Goal: Use online tool/utility: Utilize a website feature to perform a specific function

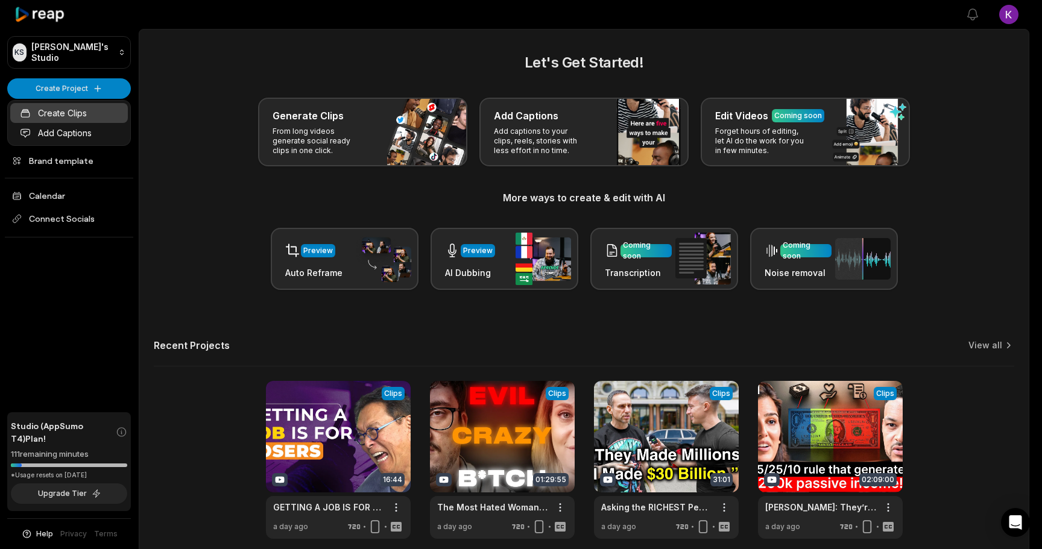
click at [75, 115] on link "Create Clips" at bounding box center [69, 113] width 118 height 20
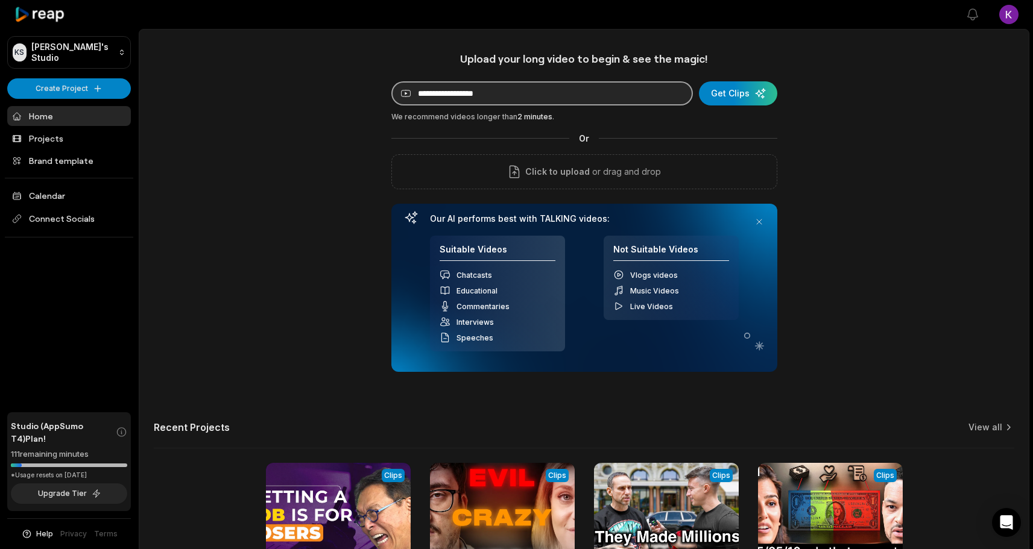
click at [540, 102] on input at bounding box center [542, 93] width 302 height 24
paste input "**********"
drag, startPoint x: 539, startPoint y: 89, endPoint x: 726, endPoint y: 118, distance: 189.2
type input "**********"
drag, startPoint x: 726, startPoint y: 118, endPoint x: 799, endPoint y: 127, distance: 74.2
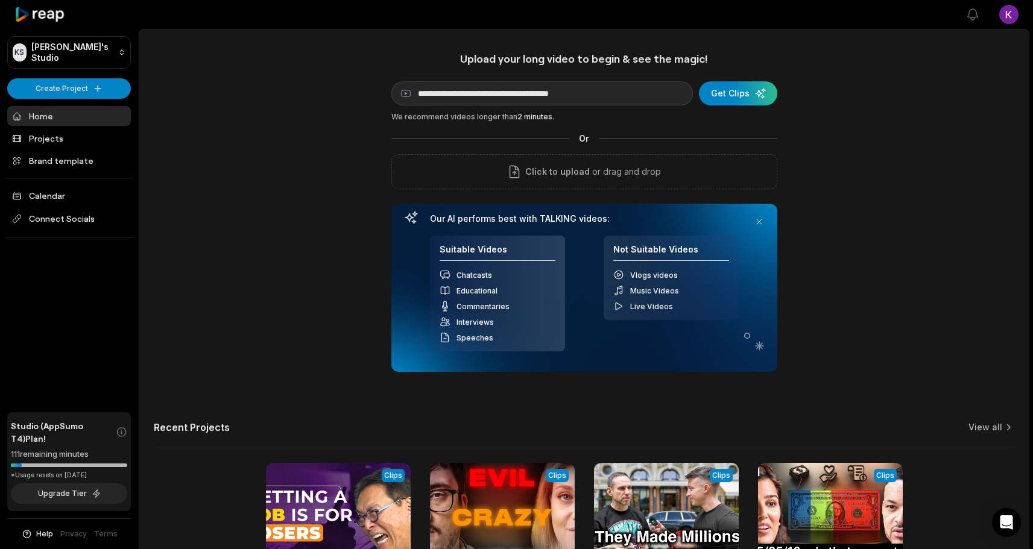
click at [799, 127] on div "**********" at bounding box center [584, 336] width 890 height 569
click at [733, 92] on div "submit" at bounding box center [738, 93] width 78 height 24
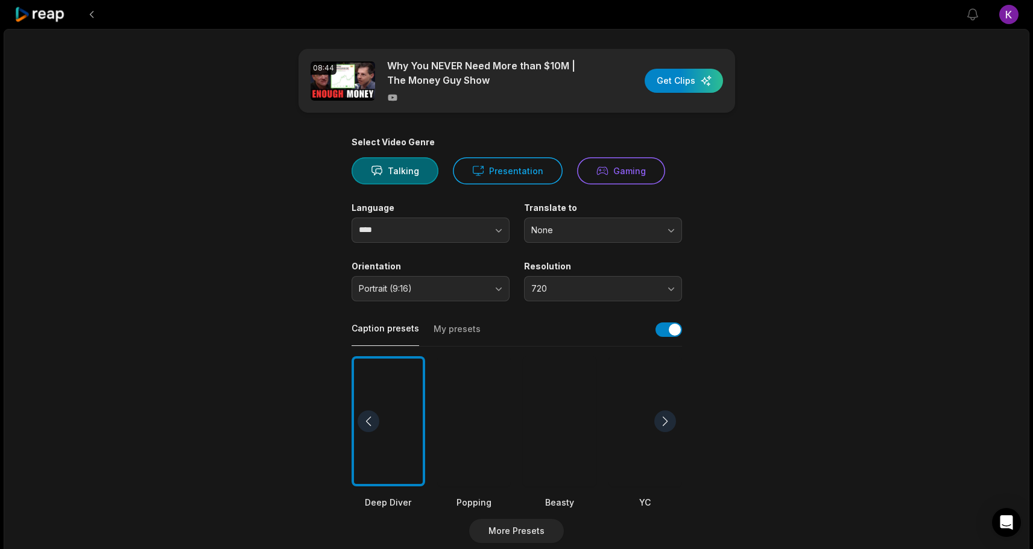
click at [440, 335] on button "My presets" at bounding box center [457, 334] width 47 height 23
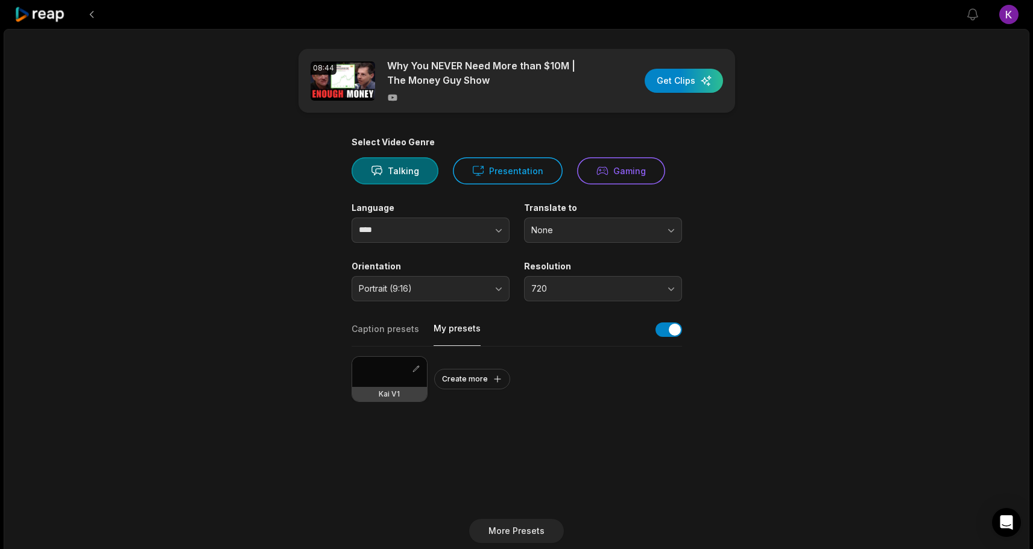
click at [392, 370] on div at bounding box center [389, 372] width 75 height 30
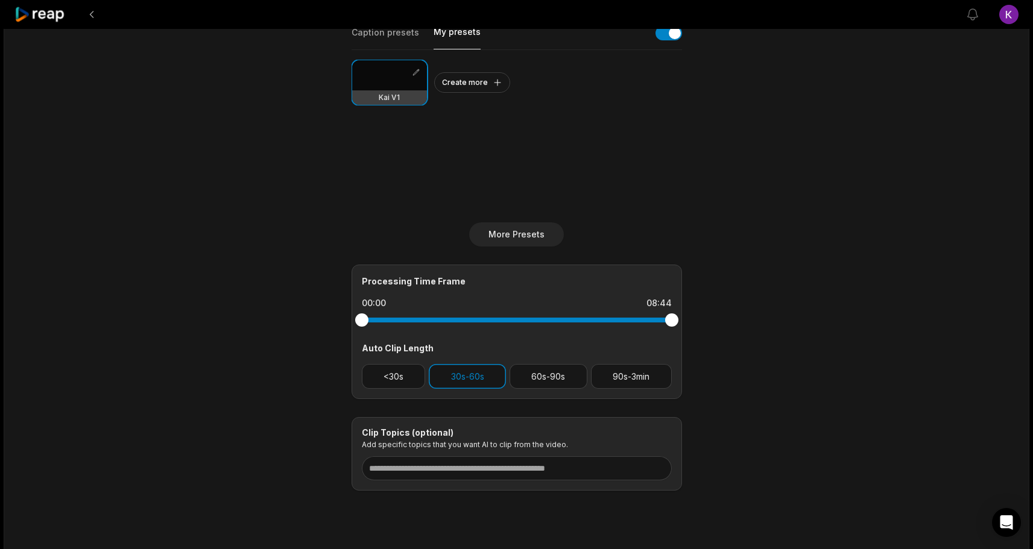
scroll to position [296, 0]
click at [542, 377] on button "60s-90s" at bounding box center [549, 377] width 78 height 25
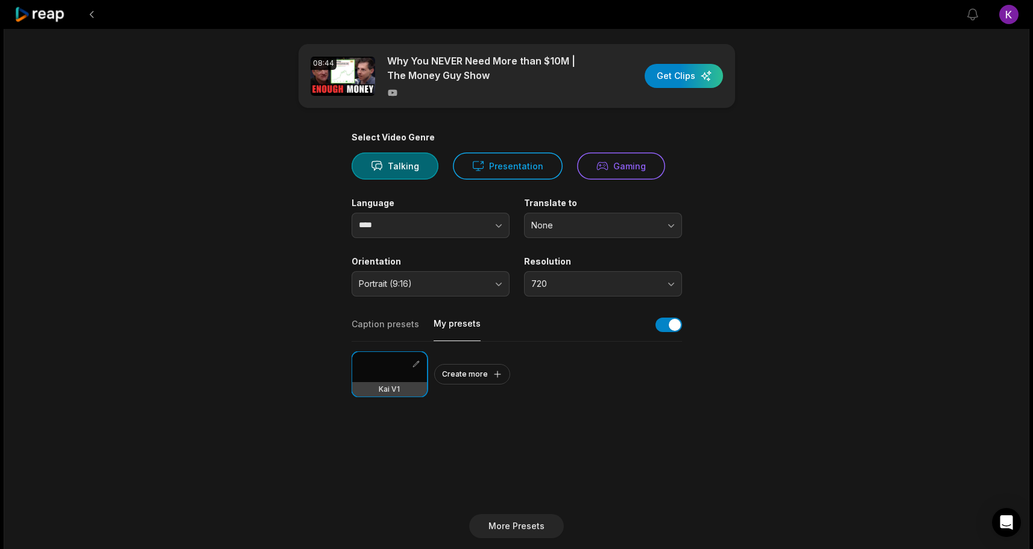
scroll to position [0, 0]
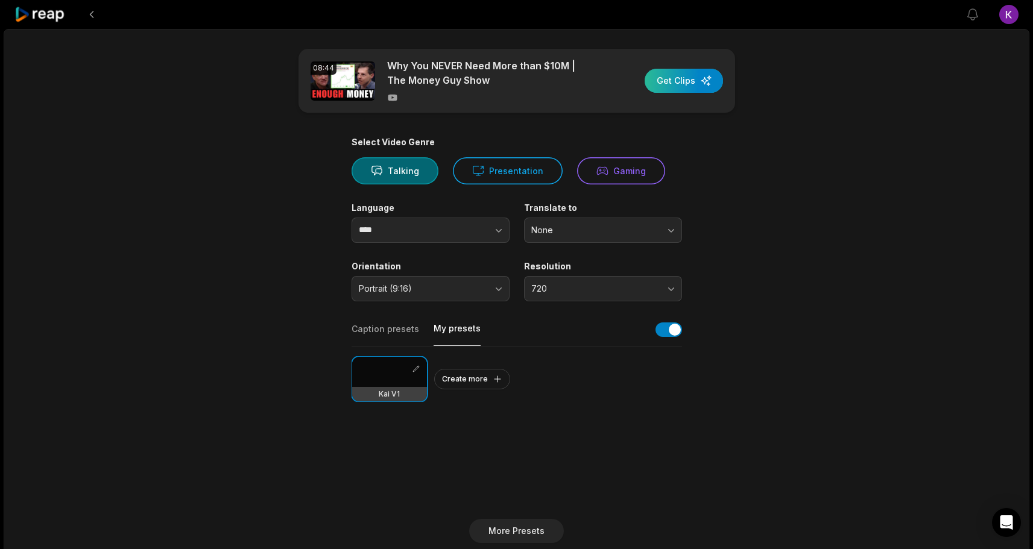
click at [700, 78] on div "button" at bounding box center [684, 81] width 78 height 24
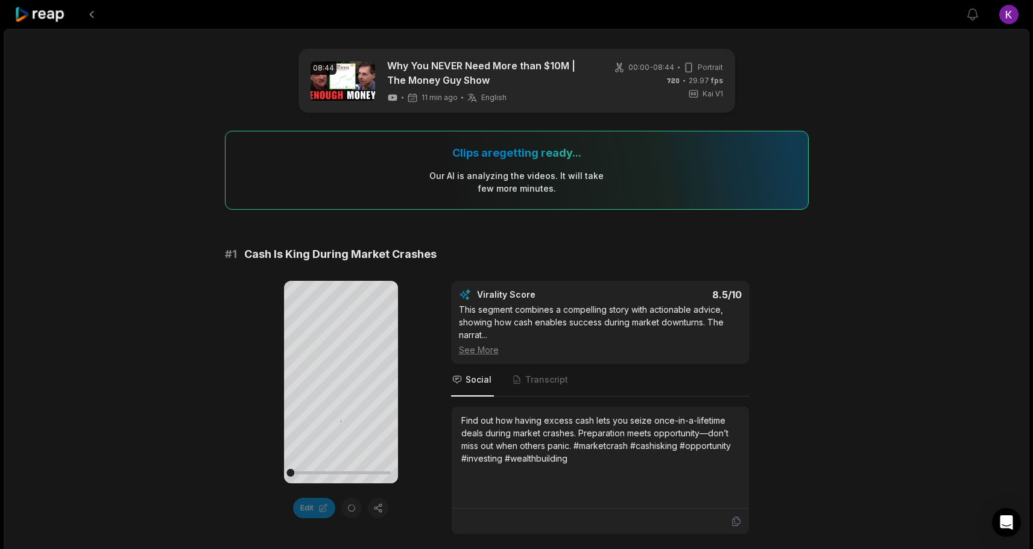
click at [44, 15] on icon at bounding box center [39, 15] width 51 height 16
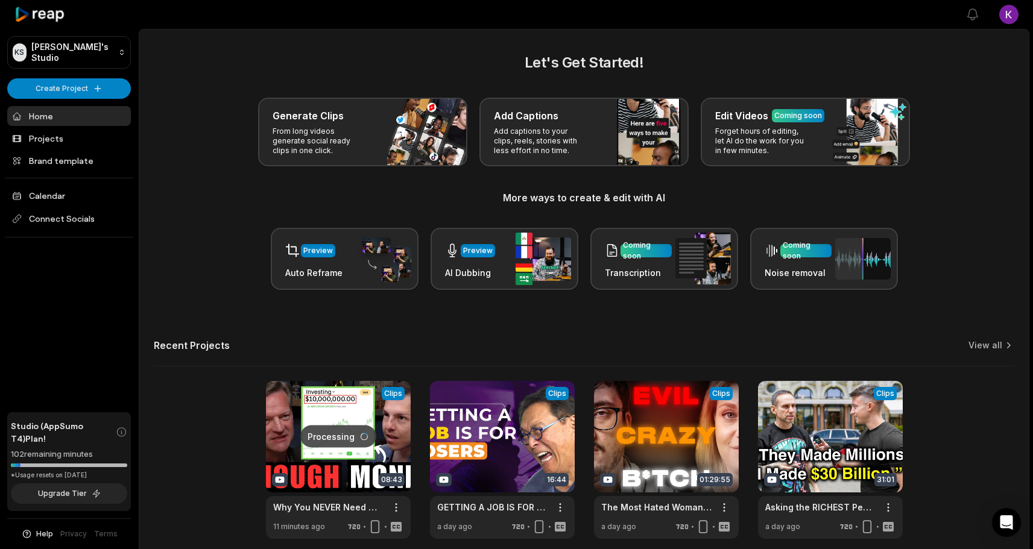
click at [197, 457] on div "Processing Clips 08:43 Why You NEVER Need More than $10M | The Money Guy Show O…" at bounding box center [584, 460] width 861 height 158
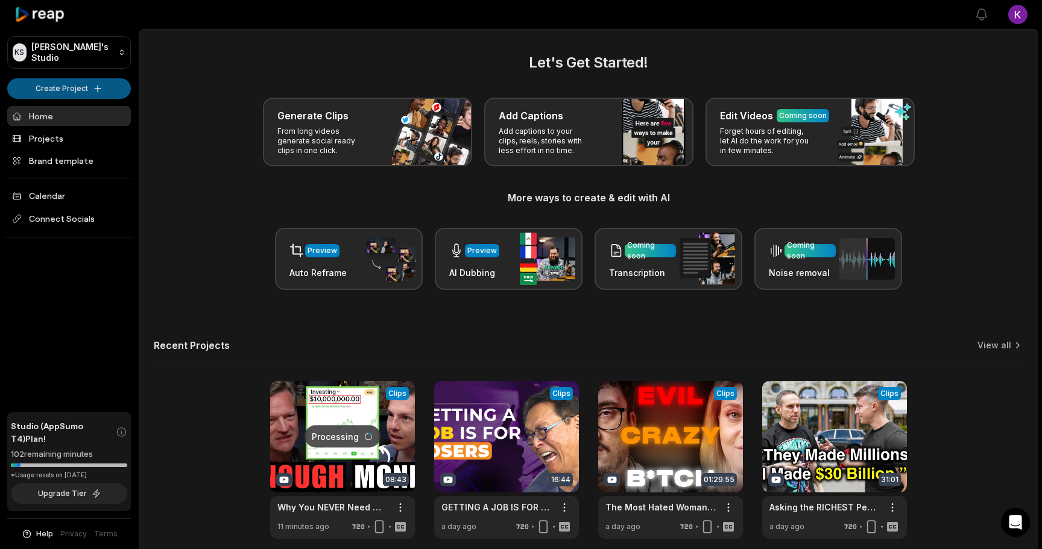
click at [87, 92] on html "KS Kai's Studio Create Project Home Projects Brand template Calendar Connect So…" at bounding box center [521, 274] width 1042 height 549
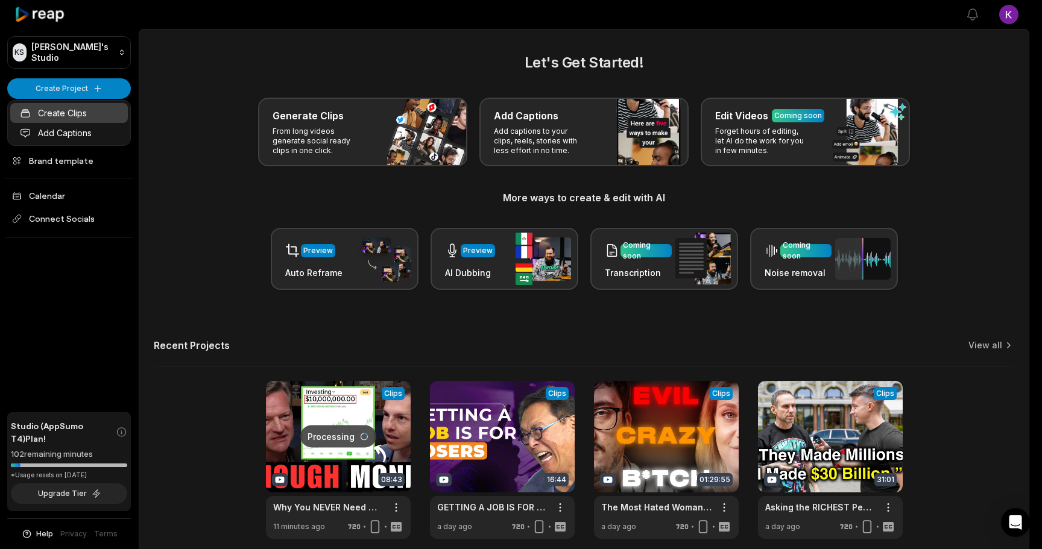
click at [66, 113] on link "Create Clips" at bounding box center [69, 113] width 118 height 20
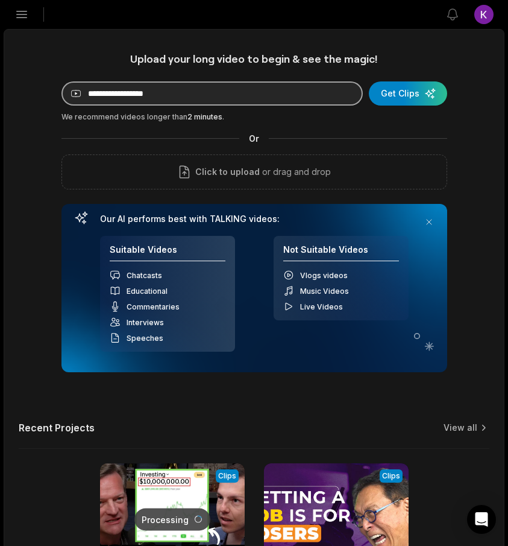
click at [207, 90] on input at bounding box center [213, 93] width 302 height 24
paste input "**********"
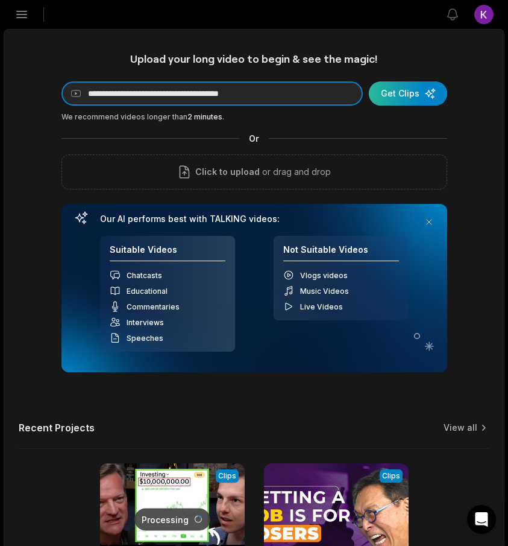
type input "**********"
click at [402, 100] on div "submit" at bounding box center [408, 93] width 78 height 24
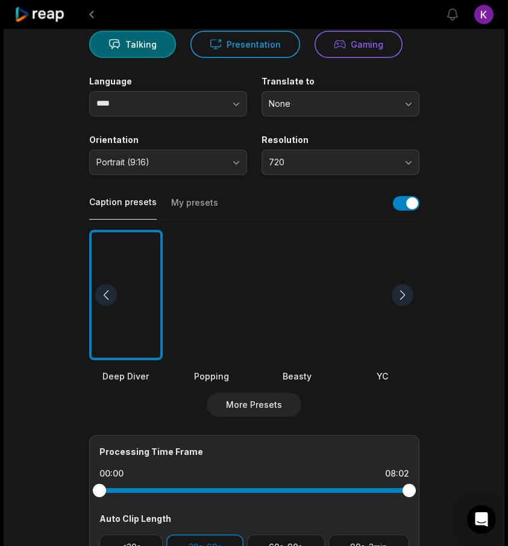
scroll to position [127, 0]
click at [185, 204] on button "My presets" at bounding box center [194, 207] width 47 height 23
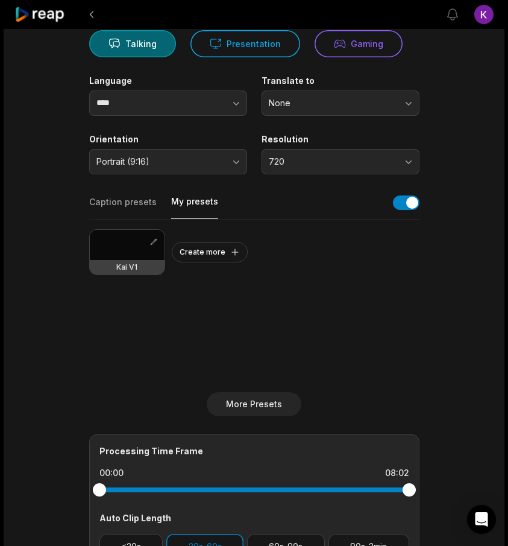
click at [119, 245] on div at bounding box center [127, 245] width 75 height 30
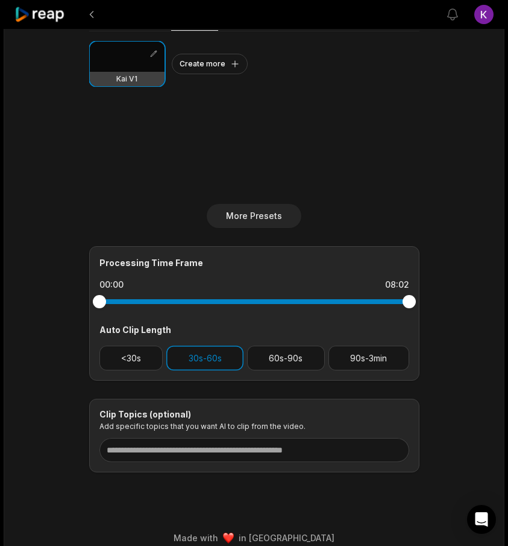
scroll to position [329, 0]
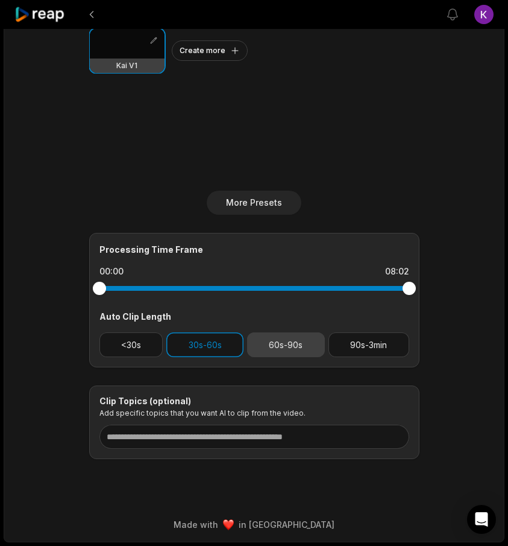
click at [270, 344] on button "60s-90s" at bounding box center [286, 344] width 78 height 25
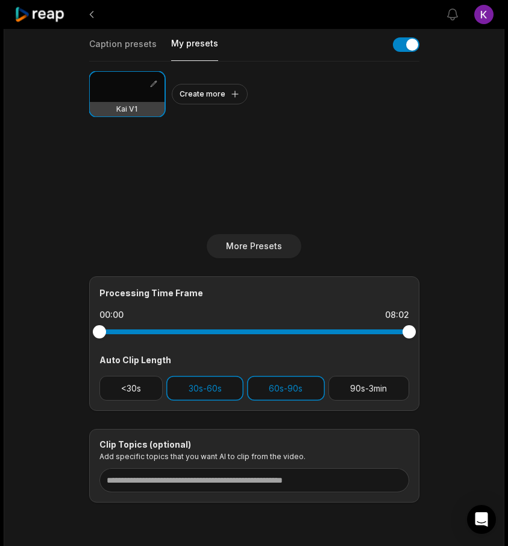
scroll to position [286, 0]
click at [271, 393] on button "60s-90s" at bounding box center [286, 387] width 78 height 25
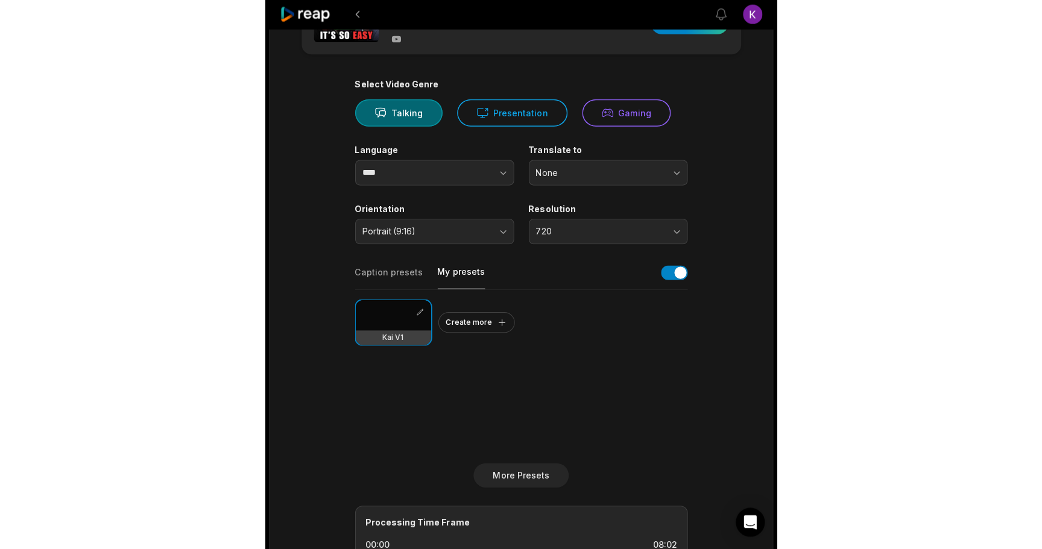
scroll to position [0, 0]
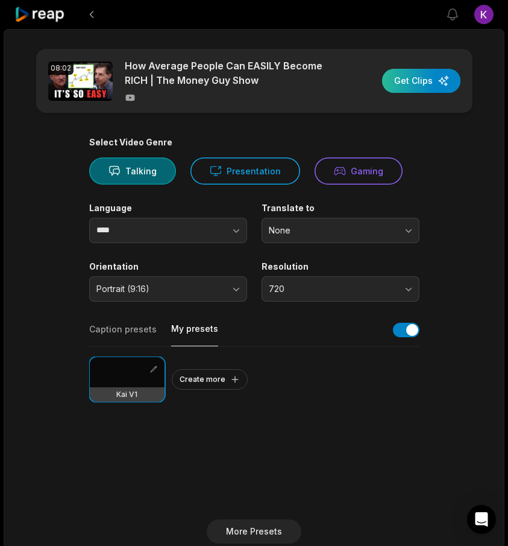
click at [416, 86] on div "button" at bounding box center [421, 81] width 78 height 24
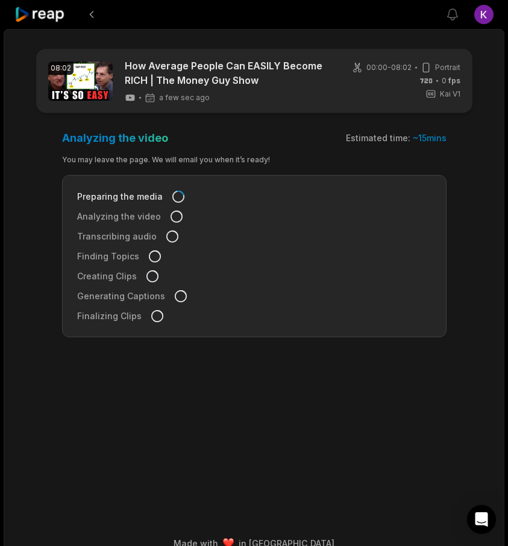
click at [25, 195] on main "08:02 How Average People Can EASILY Become RICH | The Money Guy Show a few sec …" at bounding box center [254, 261] width 500 height 425
click at [42, 17] on icon at bounding box center [39, 15] width 51 height 16
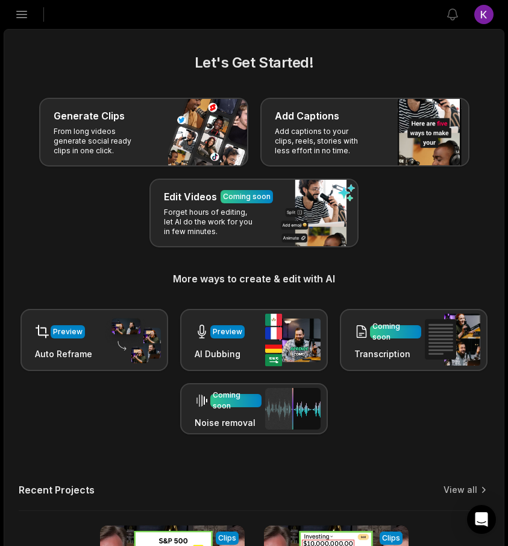
click at [23, 14] on icon "button" at bounding box center [22, 14] width 10 height 7
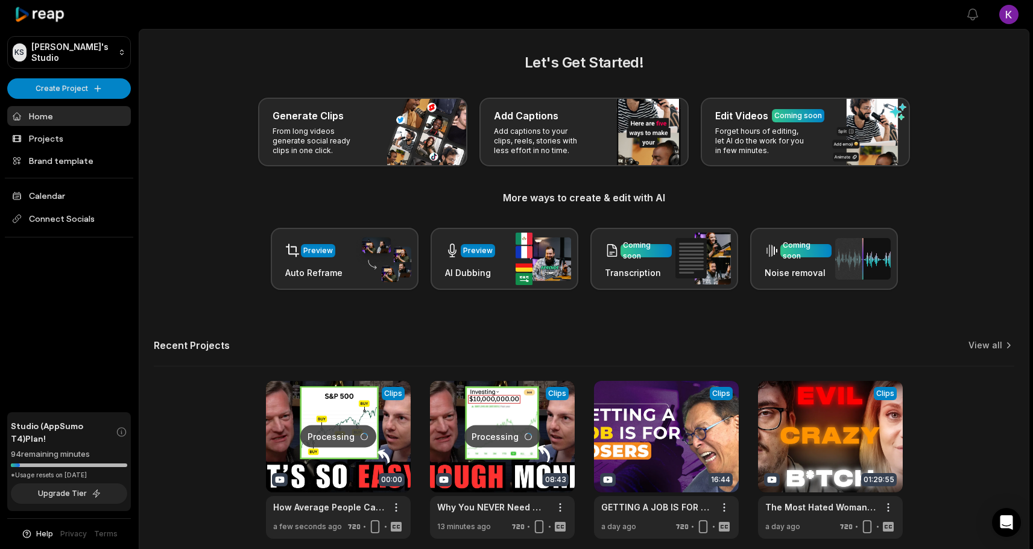
click at [57, 319] on div "KS Kai's Studio Create Project Home Projects Brand template Calendar Connect So…" at bounding box center [69, 274] width 139 height 549
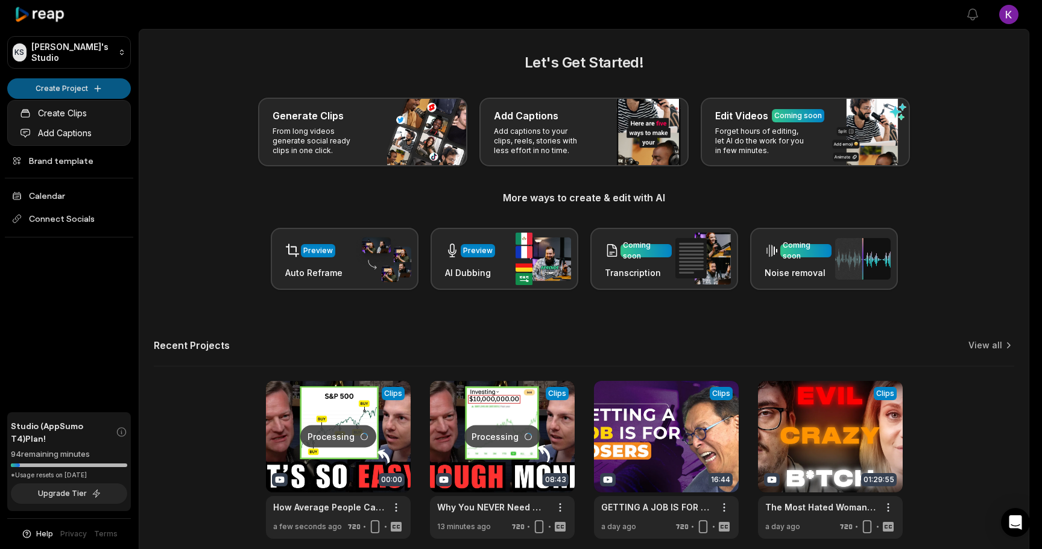
click at [91, 79] on html "KS Kai's Studio Create Project Home Projects Brand template Calendar Connect So…" at bounding box center [521, 274] width 1042 height 549
click at [62, 113] on link "Create Clips" at bounding box center [69, 113] width 118 height 20
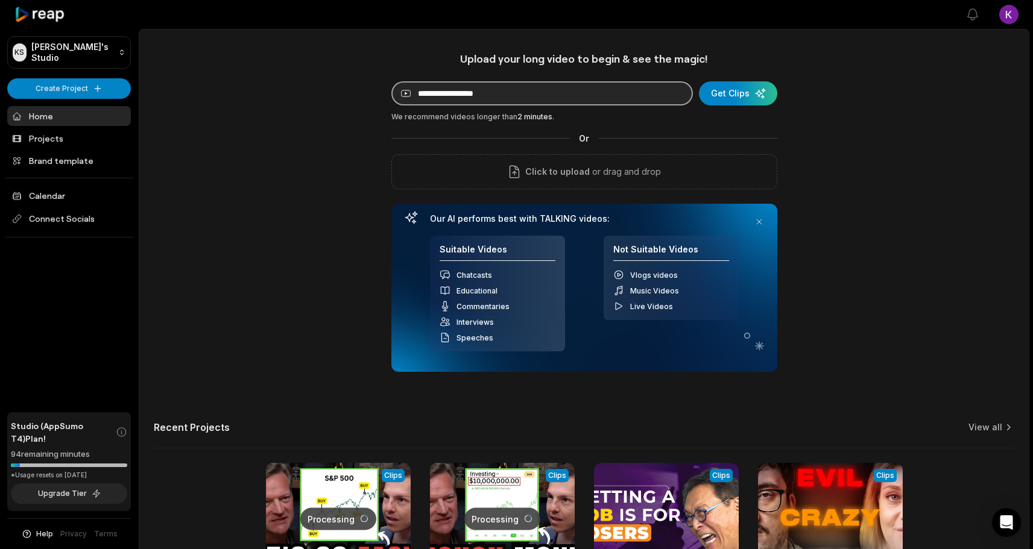
click at [483, 96] on input at bounding box center [542, 93] width 302 height 24
paste input "**********"
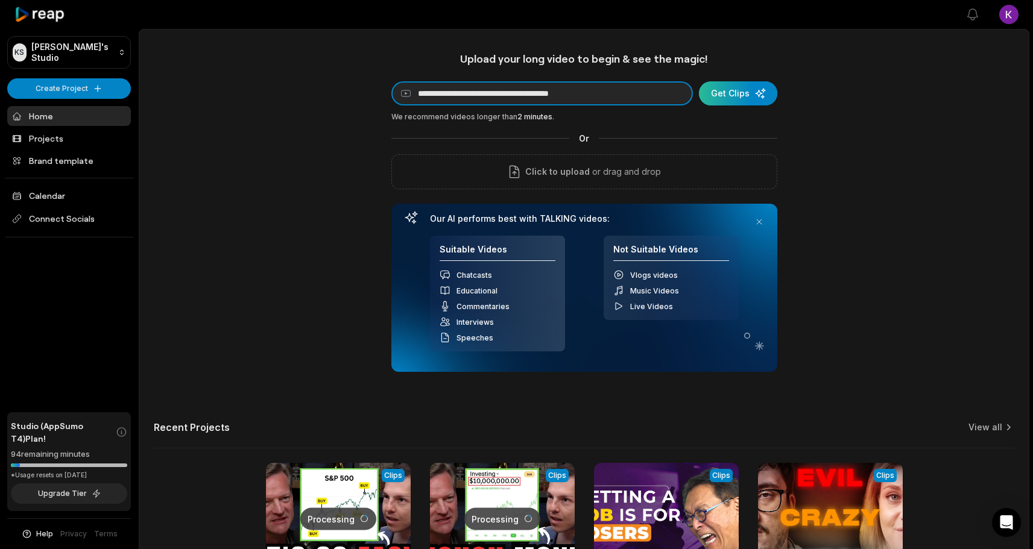
type input "**********"
click at [734, 95] on div "submit" at bounding box center [738, 93] width 78 height 24
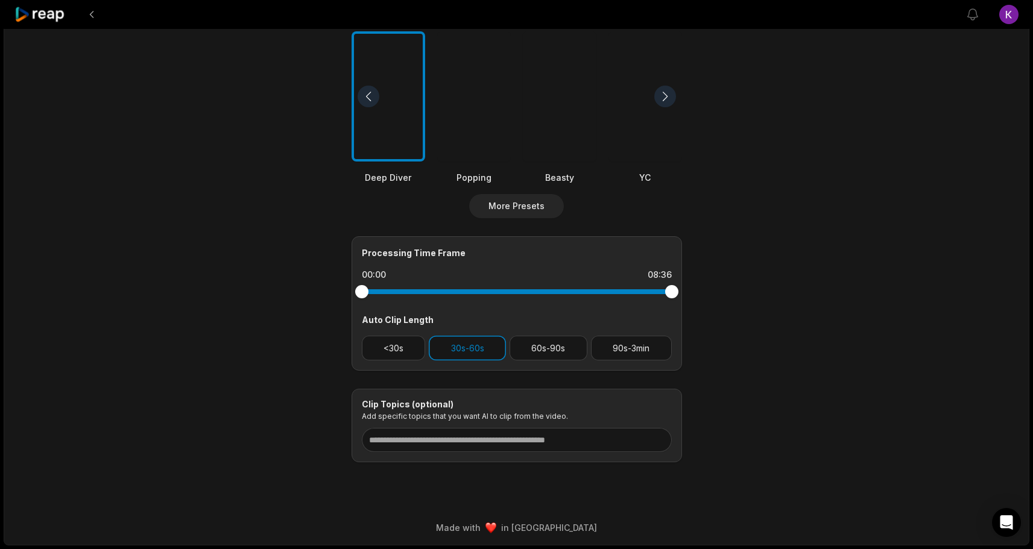
scroll to position [40, 0]
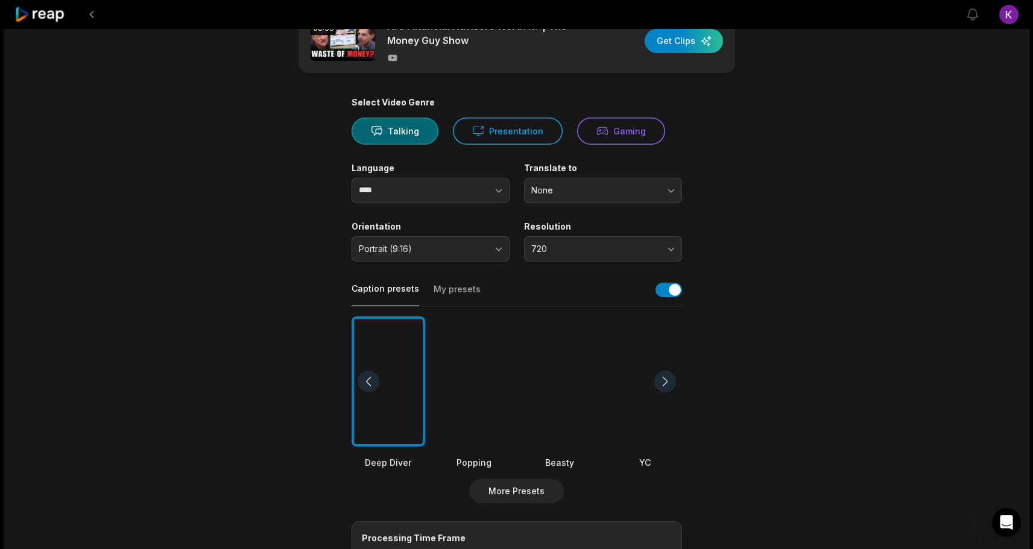
click at [443, 285] on button "My presets" at bounding box center [457, 294] width 47 height 23
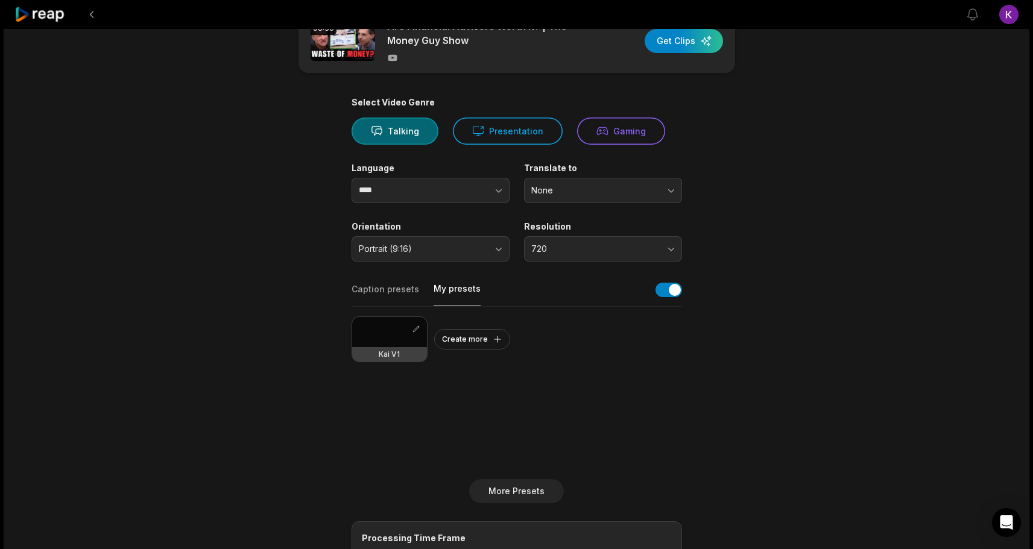
click at [393, 329] on div at bounding box center [389, 332] width 75 height 30
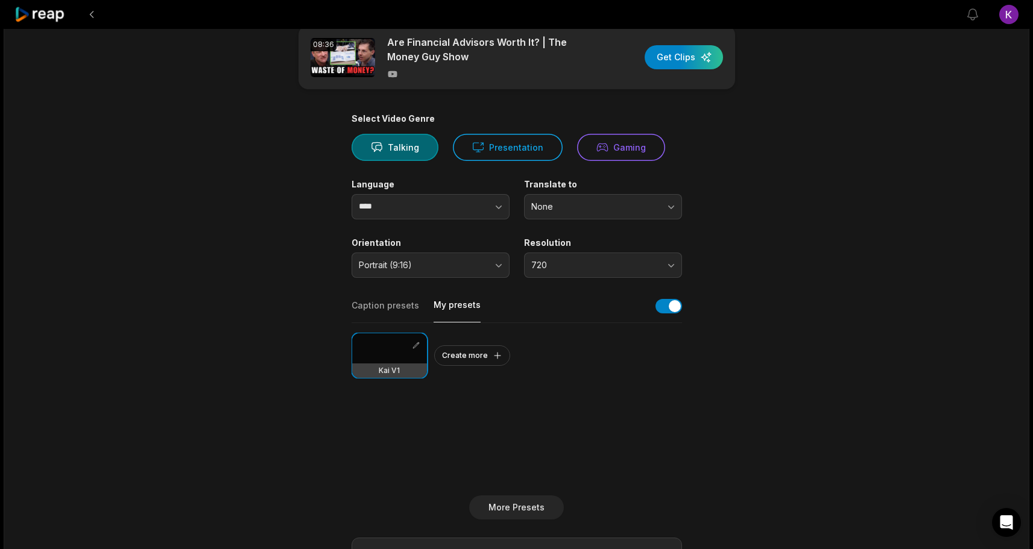
scroll to position [0, 0]
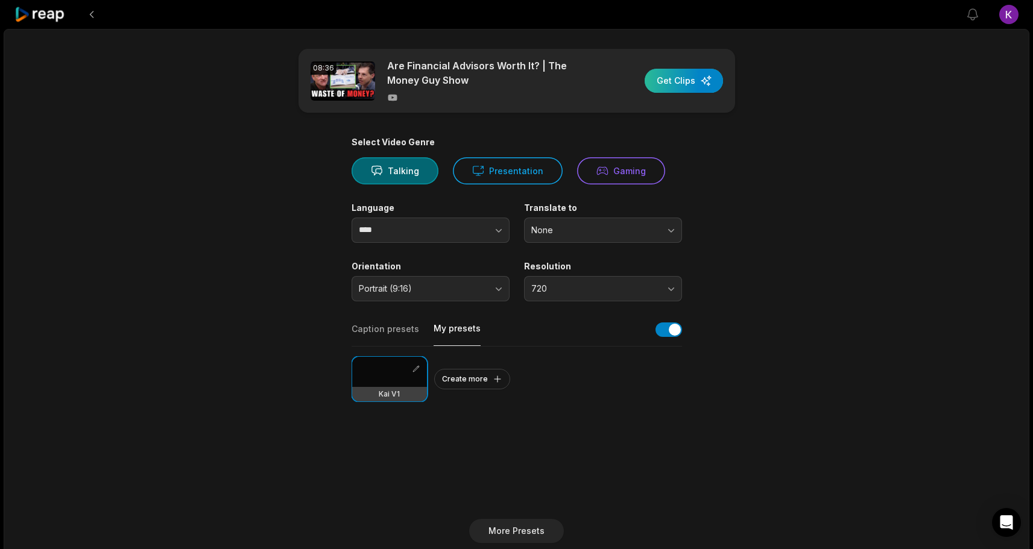
click at [680, 84] on div "button" at bounding box center [684, 81] width 78 height 24
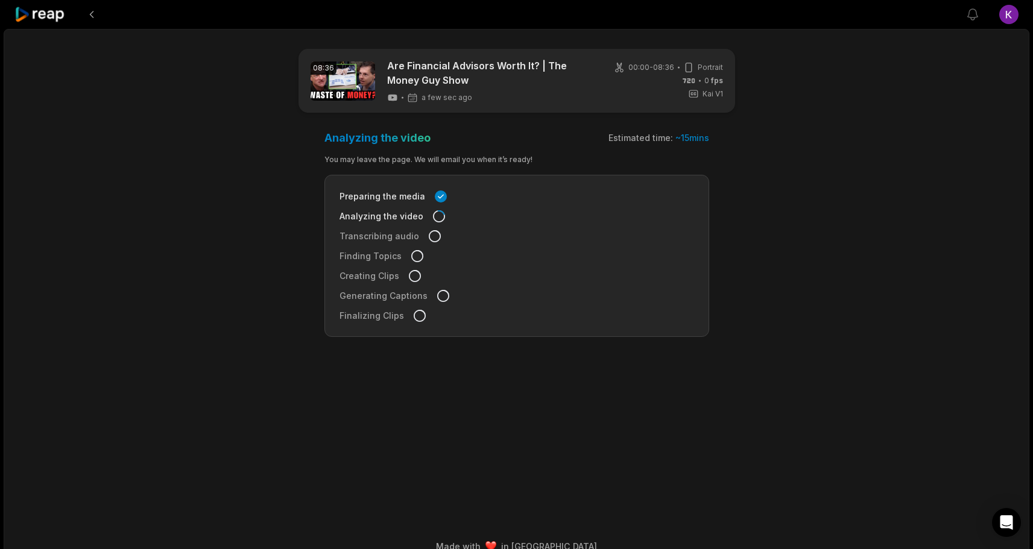
click at [34, 12] on icon at bounding box center [39, 15] width 51 height 16
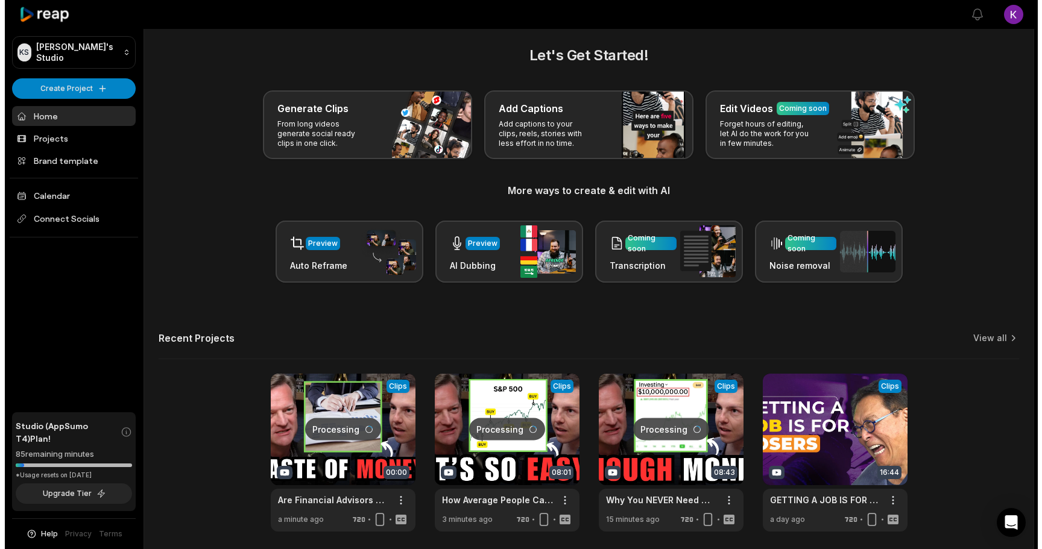
scroll to position [8, 0]
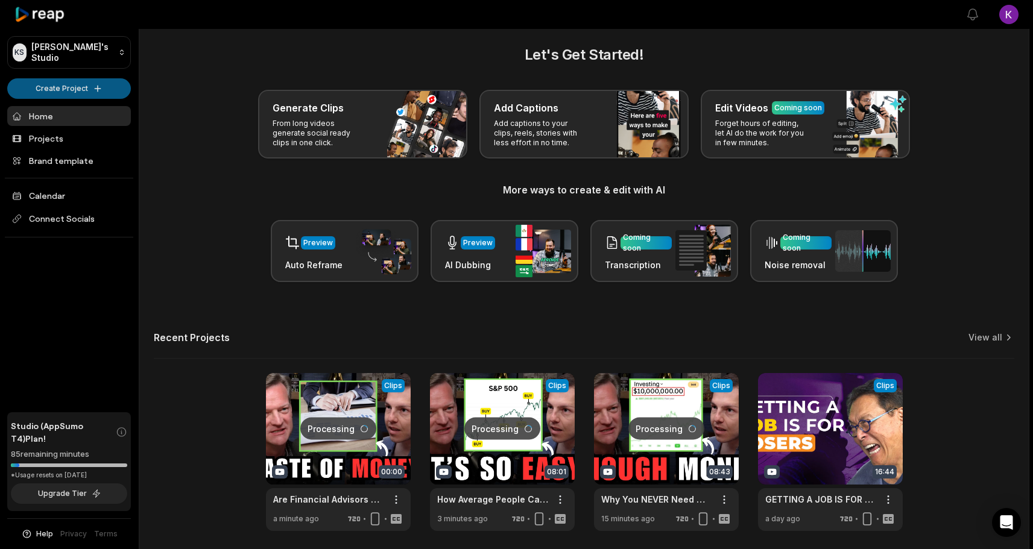
click at [83, 85] on html "KS Kai's Studio Create Project Home Projects Brand template Calendar Connect So…" at bounding box center [516, 266] width 1033 height 549
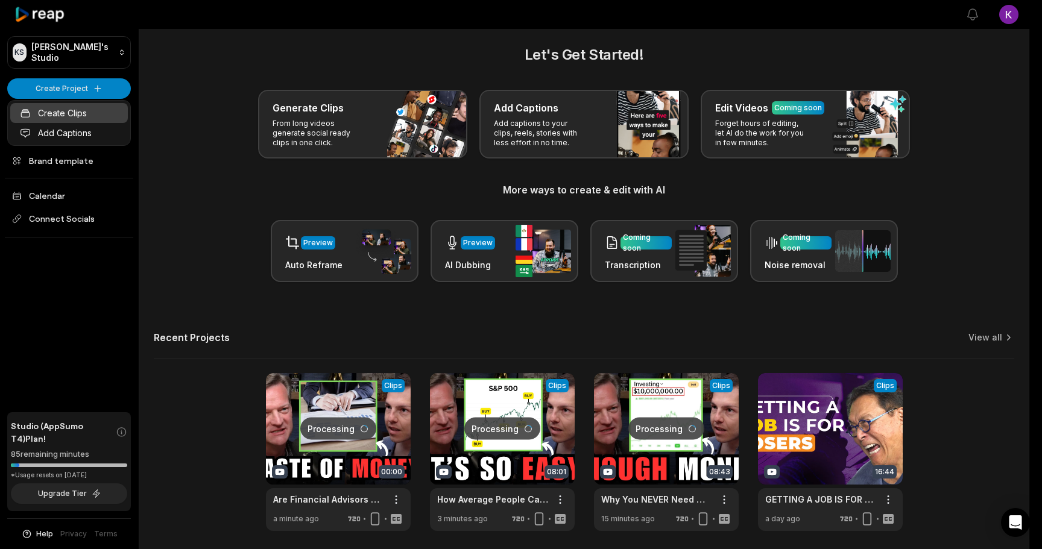
click at [57, 113] on link "Create Clips" at bounding box center [69, 113] width 118 height 20
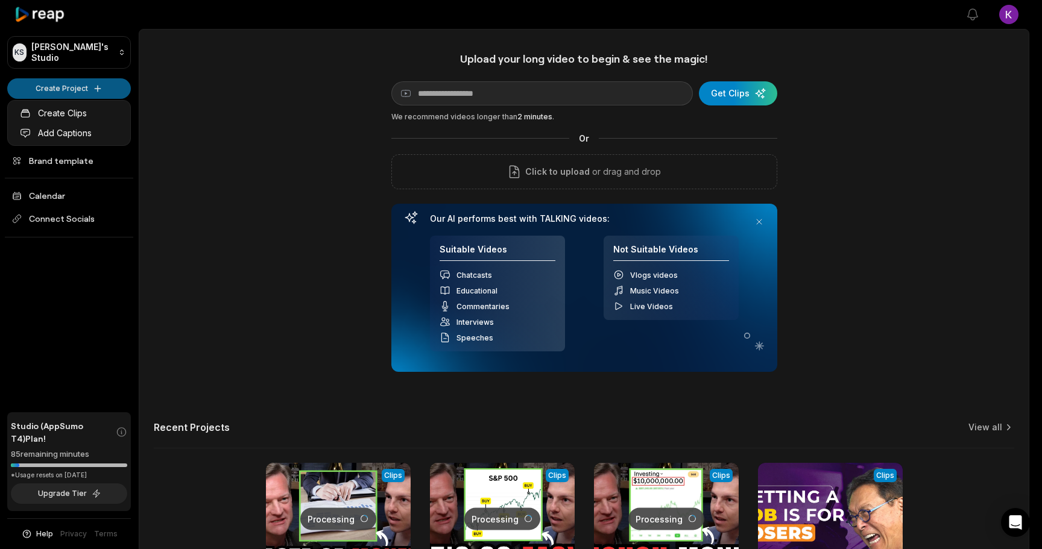
click at [106, 89] on html "KS [PERSON_NAME]'s Studio Create Project Home Projects Brand template Calendar …" at bounding box center [521, 274] width 1042 height 549
click at [437, 97] on html "KS [PERSON_NAME]'s Studio Create Project Home Projects Brand template Calendar …" at bounding box center [521, 274] width 1042 height 549
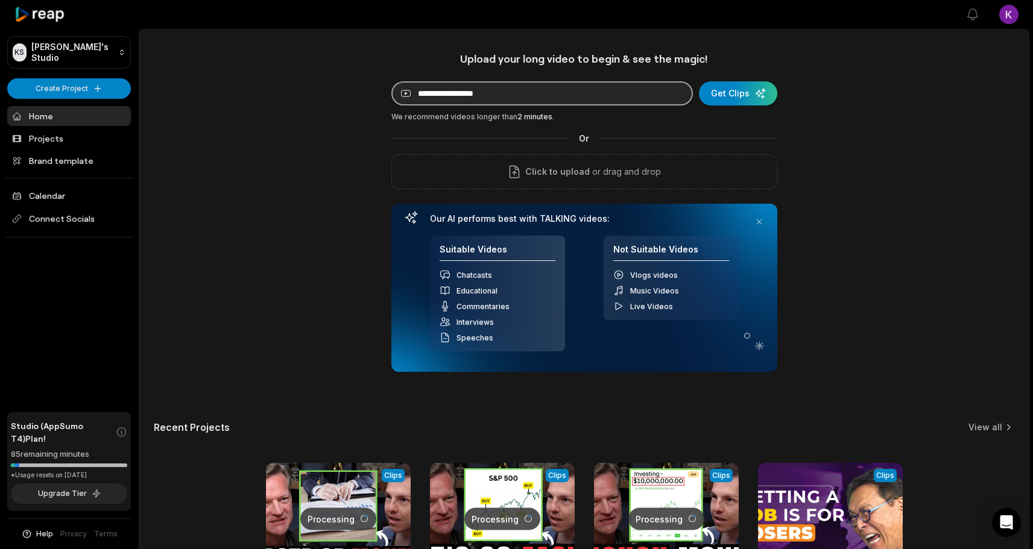
click at [522, 94] on input at bounding box center [542, 93] width 302 height 24
paste input "**********"
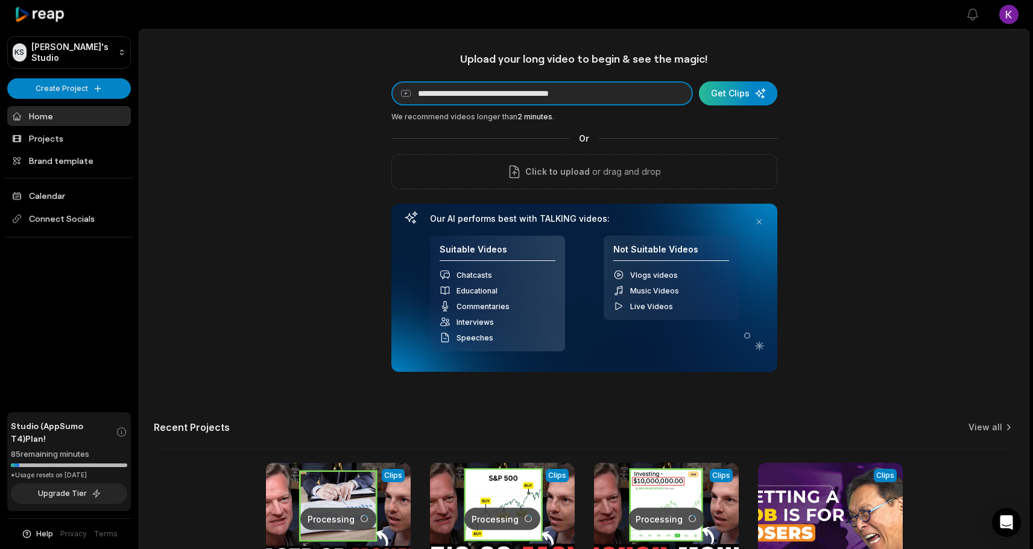
type input "**********"
click at [760, 97] on div "submit" at bounding box center [738, 93] width 78 height 24
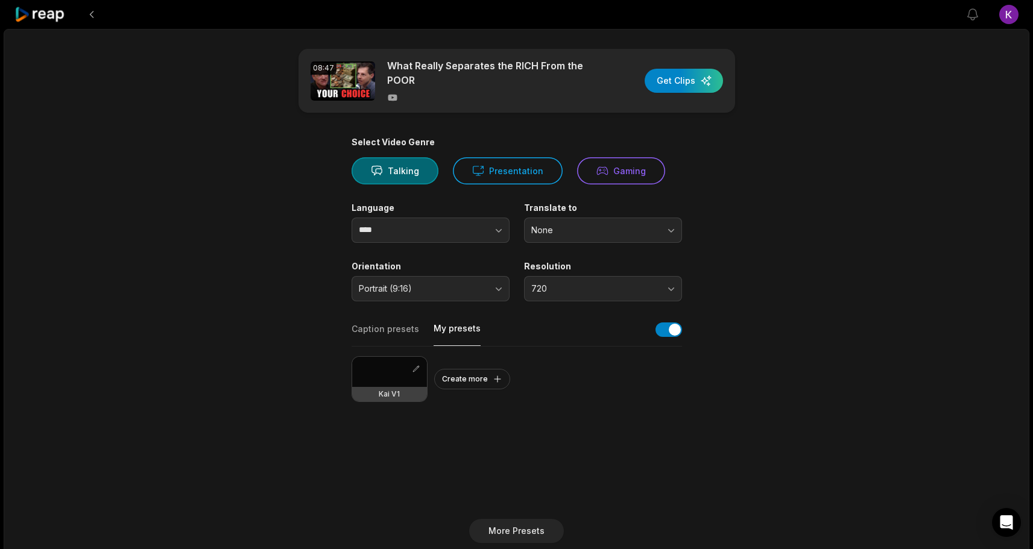
click at [459, 332] on button "My presets" at bounding box center [457, 335] width 47 height 24
click at [391, 364] on div at bounding box center [389, 372] width 75 height 30
click at [691, 79] on div "button" at bounding box center [684, 81] width 78 height 24
